Goal: Check status: Check status

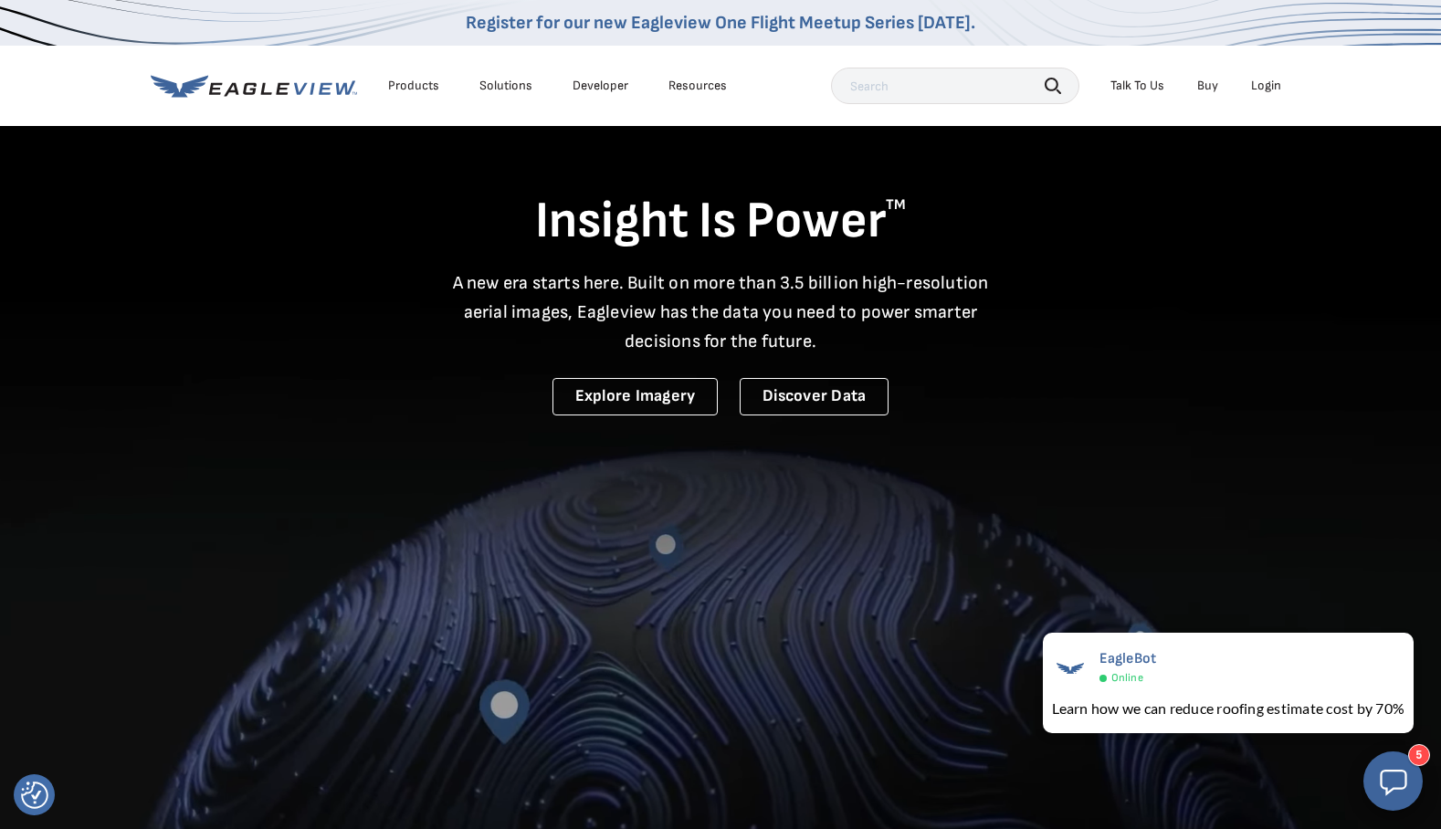
click at [1269, 88] on div "Login" at bounding box center [1266, 86] width 30 height 16
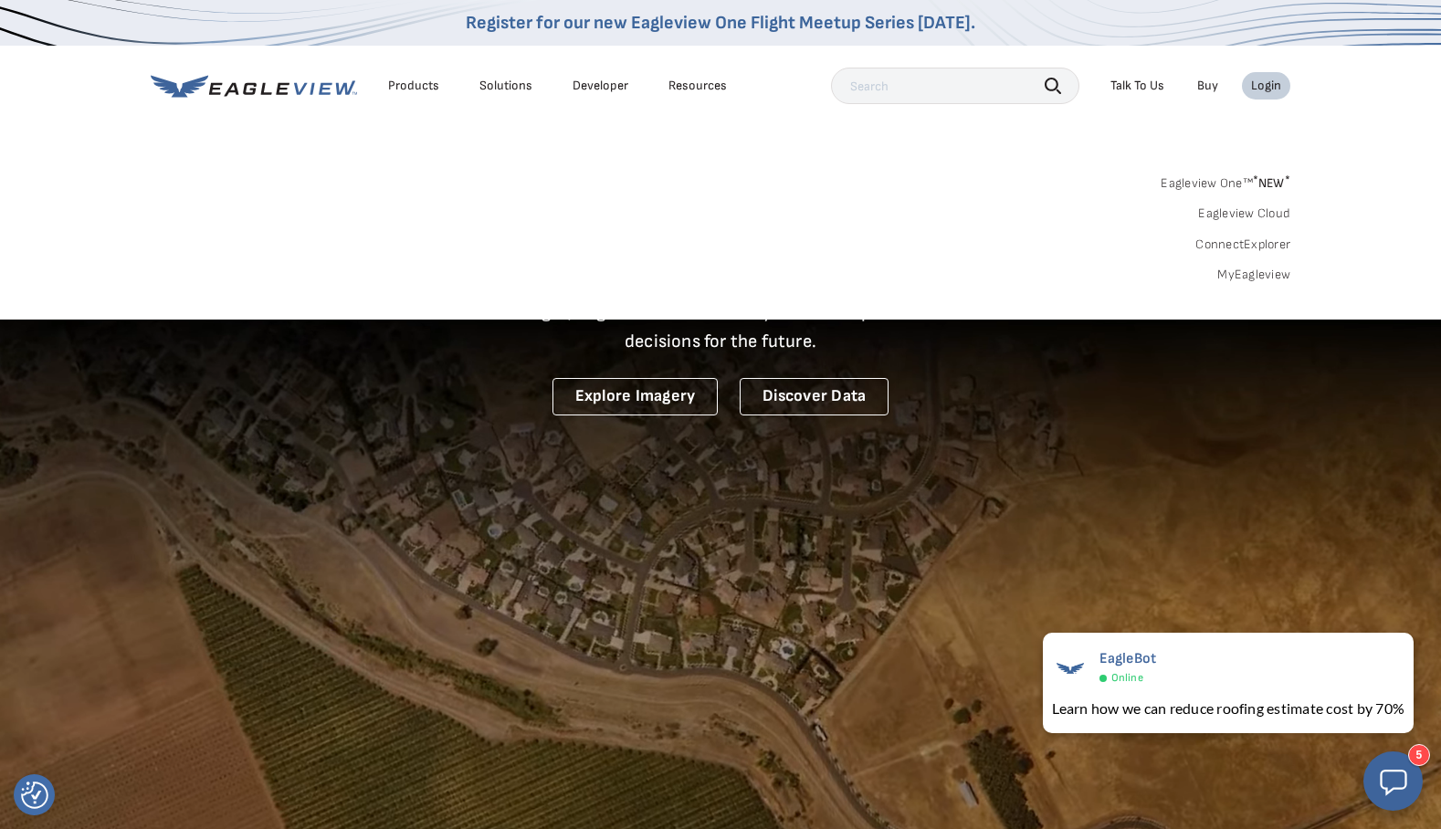
click at [1238, 277] on link "MyEagleview" at bounding box center [1254, 275] width 73 height 16
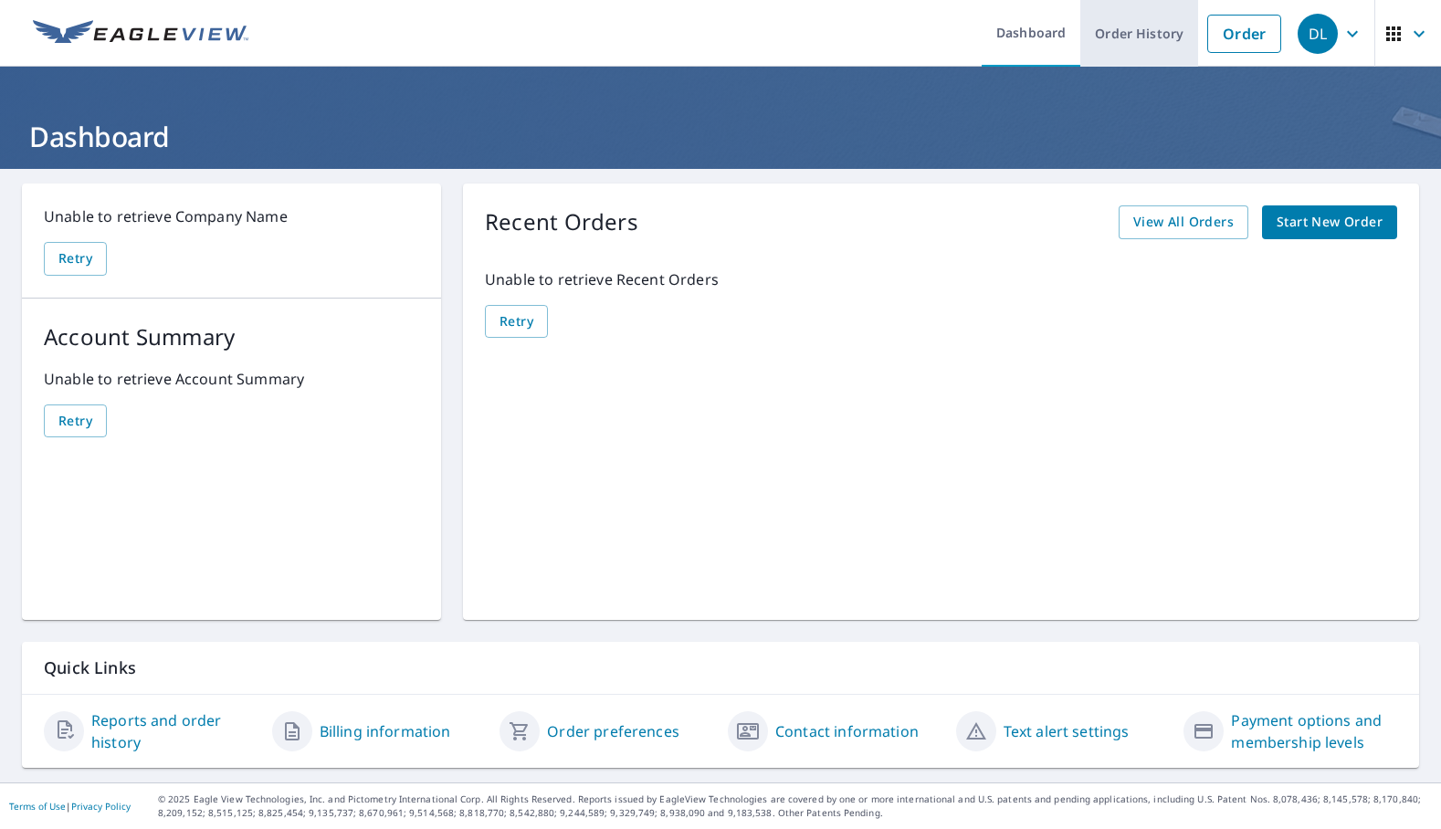
click at [1147, 39] on link "Order History" at bounding box center [1140, 33] width 118 height 67
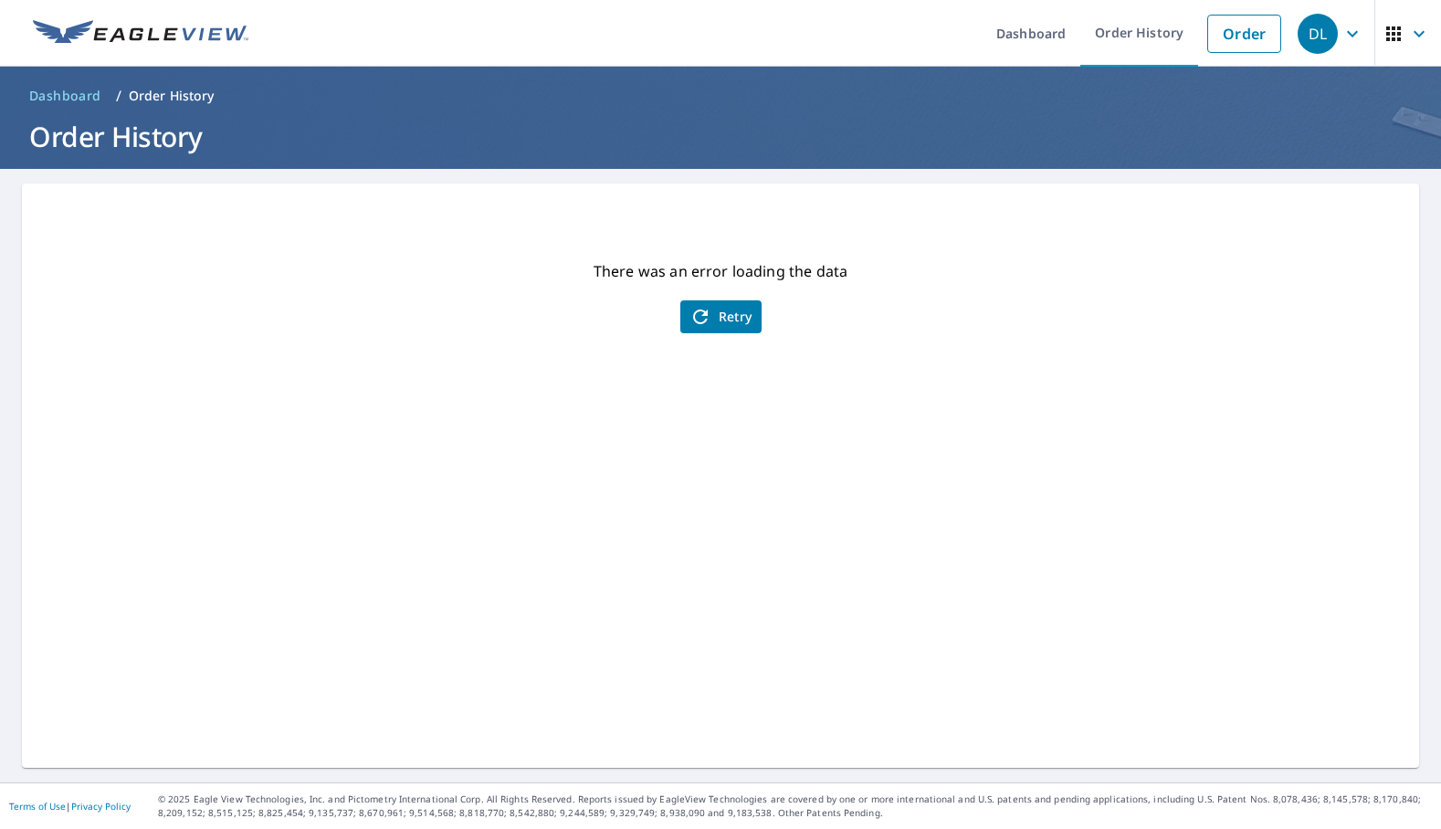
click at [723, 314] on span "Retry" at bounding box center [721, 317] width 63 height 22
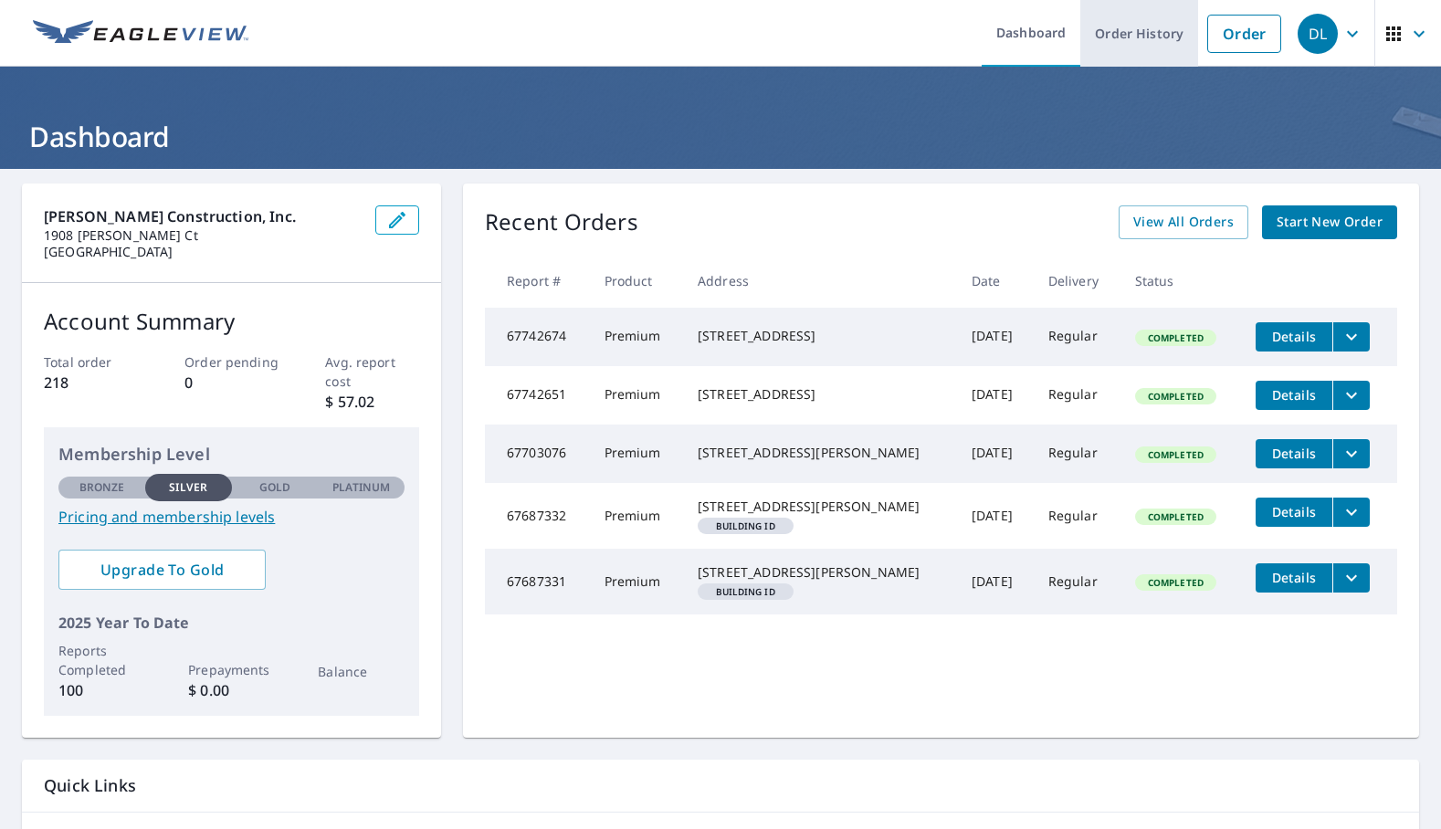
click at [1141, 39] on link "Order History" at bounding box center [1140, 33] width 118 height 67
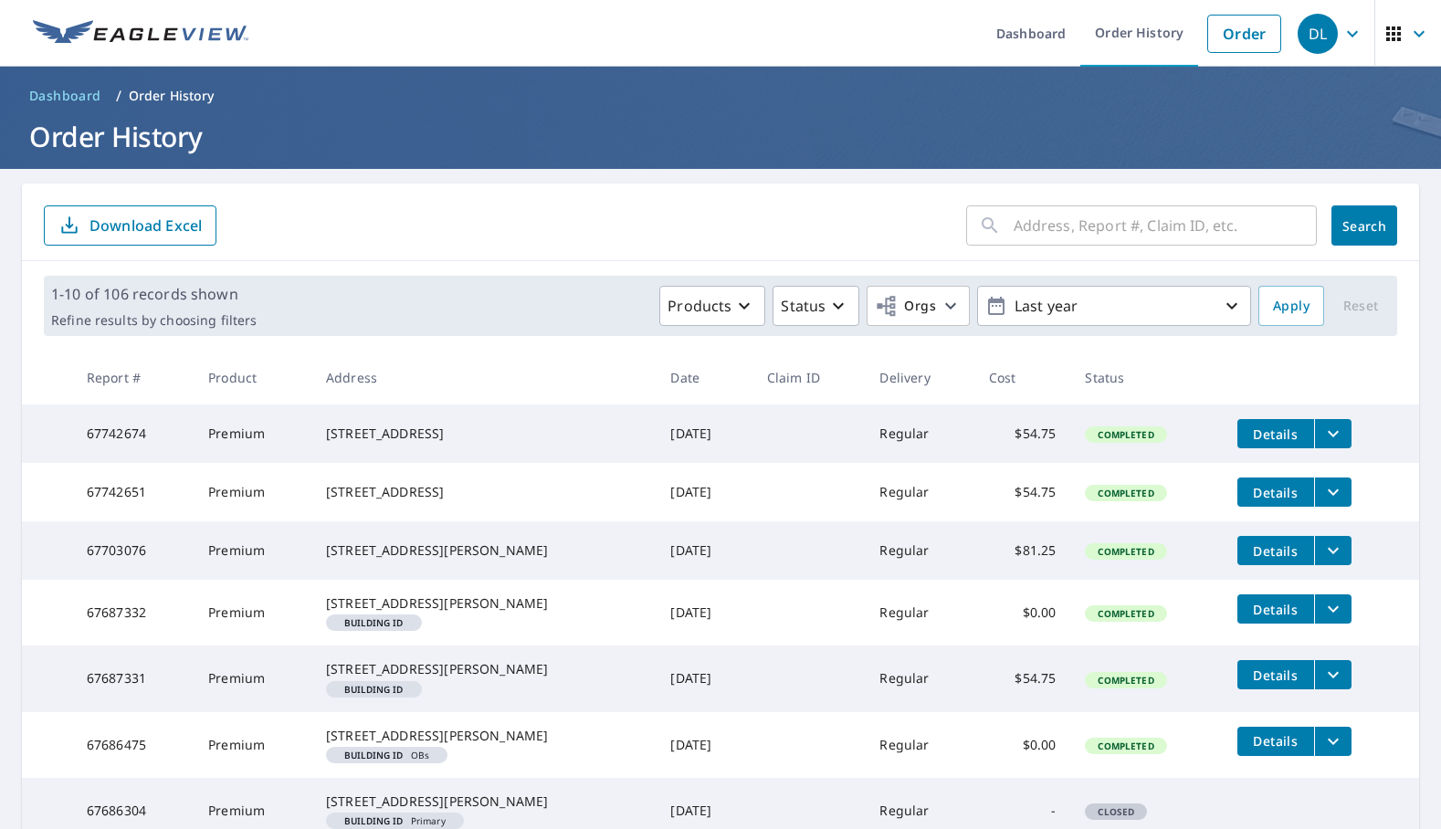
click at [1124, 234] on input "text" at bounding box center [1165, 225] width 303 height 51
type input "67551605"
click at [1361, 227] on span "Search" at bounding box center [1364, 225] width 37 height 17
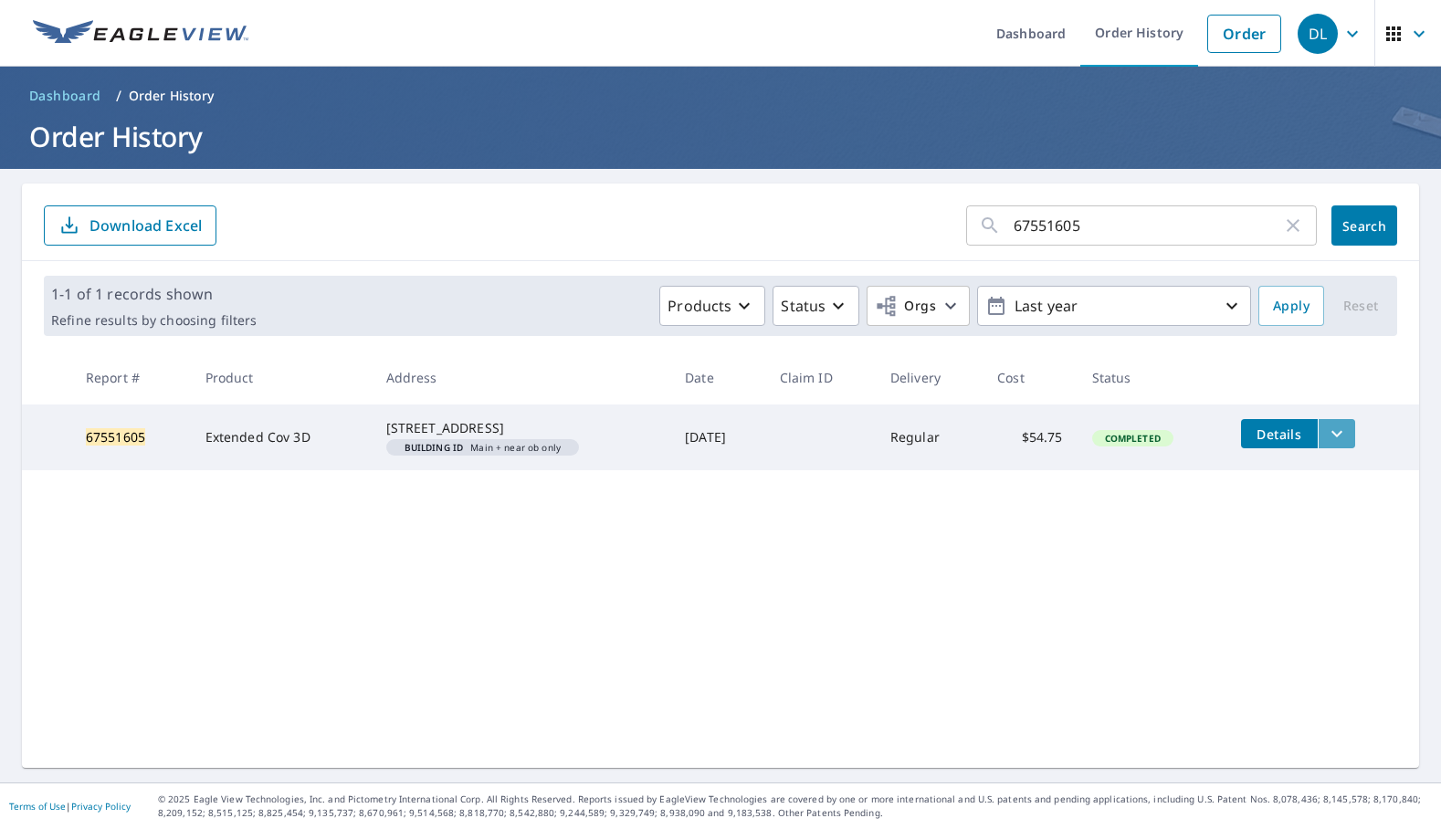
click at [1340, 438] on icon "filesDropdownBtn-67551605" at bounding box center [1337, 434] width 22 height 22
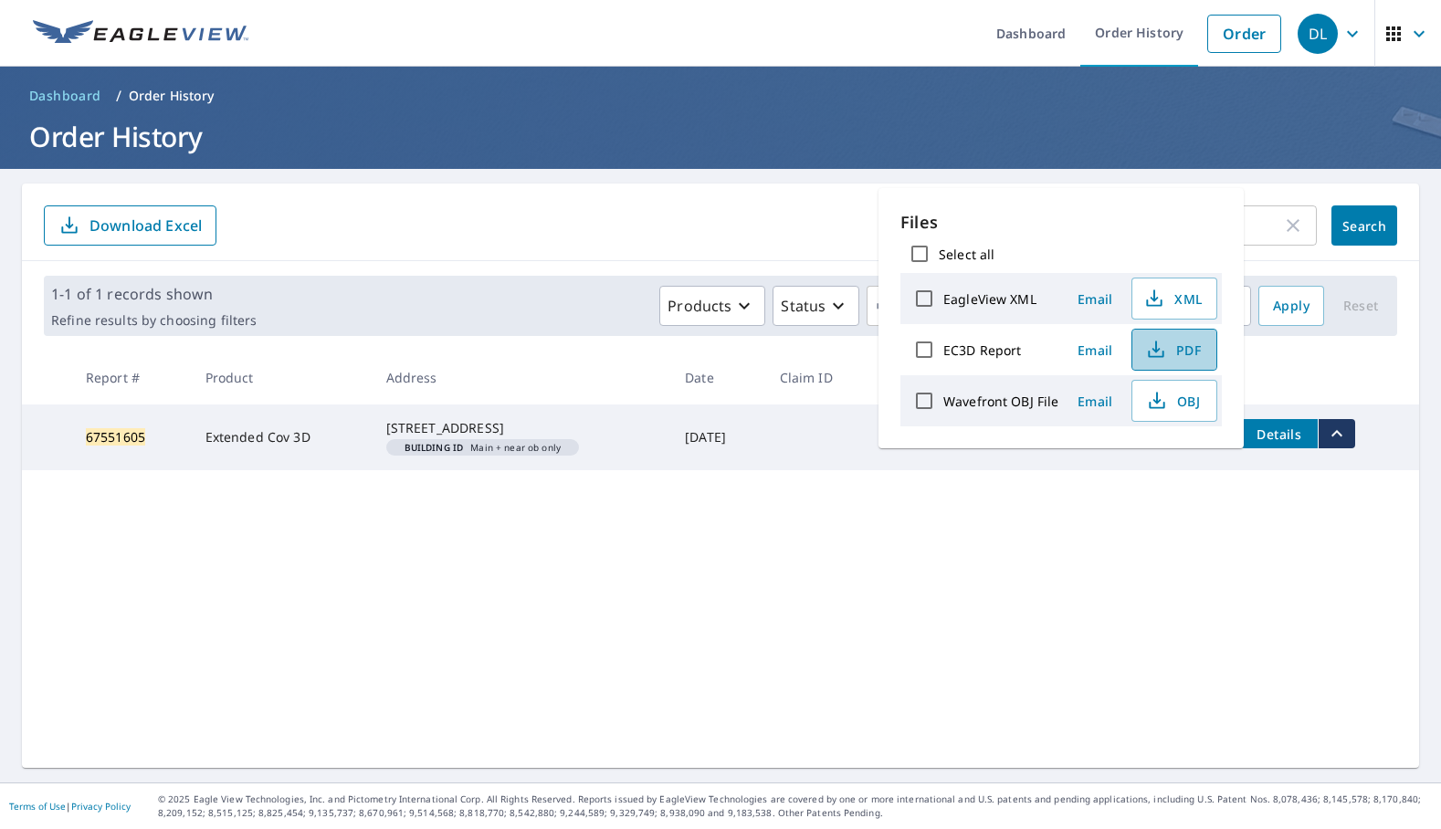
click at [1156, 350] on icon "button" at bounding box center [1156, 347] width 8 height 12
